Goal: Transaction & Acquisition: Book appointment/travel/reservation

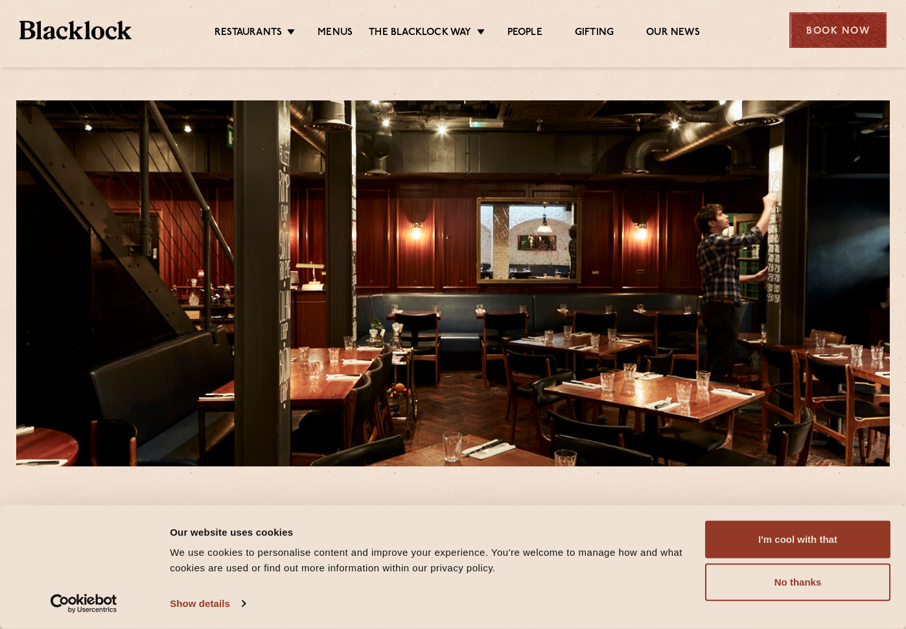
click at [815, 29] on div "Book Now" at bounding box center [837, 30] width 97 height 36
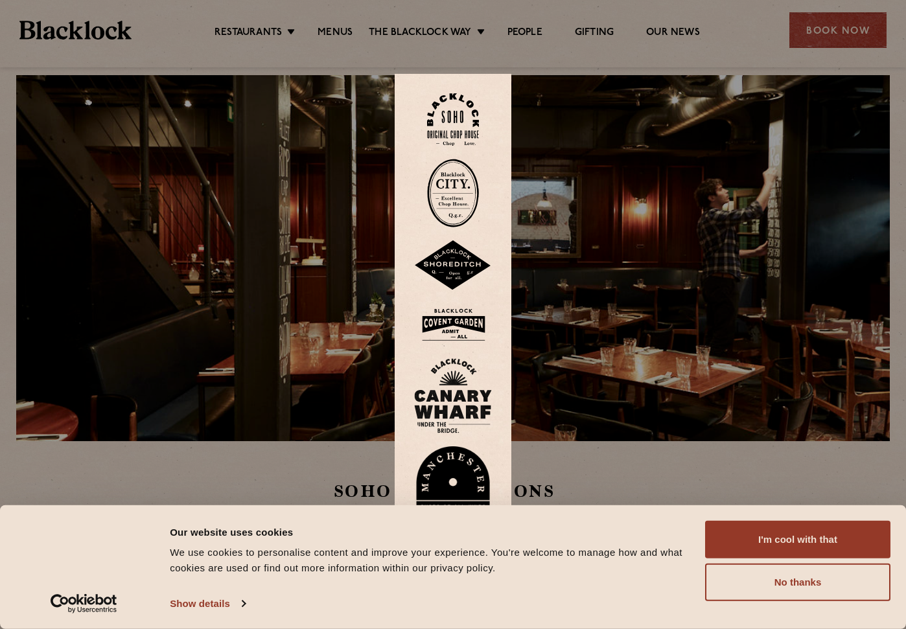
scroll to position [130, 0]
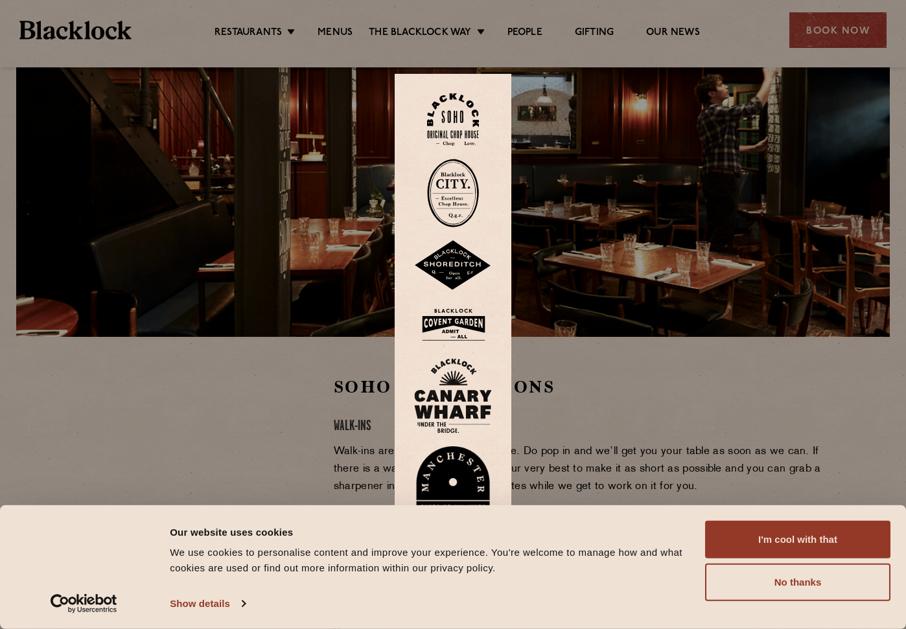
click at [472, 127] on img at bounding box center [453, 119] width 52 height 53
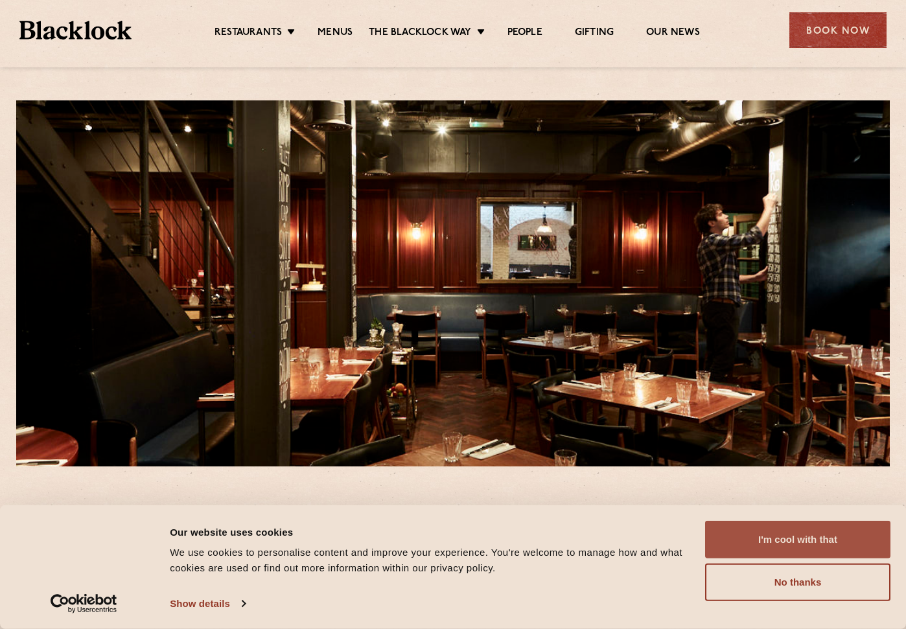
click at [773, 543] on button "I'm cool with that" at bounding box center [797, 540] width 185 height 38
